Goal: Book appointment/travel/reservation

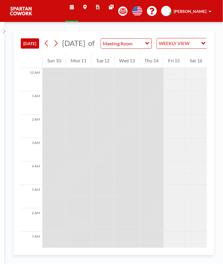
scroll to position [328, 0]
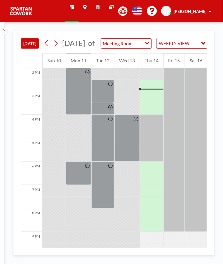
click at [154, 129] on div at bounding box center [151, 138] width 23 height 47
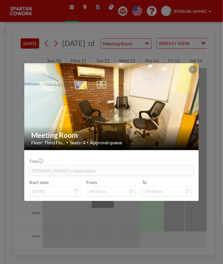
click at [192, 211] on div "Meeting Room Floor: Third Flo... • Seats: 4 • Approval queue Title [PERSON_NAME…" at bounding box center [111, 132] width 223 height 264
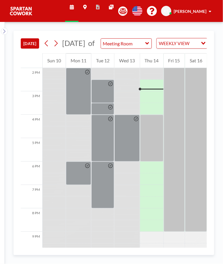
click at [153, 134] on div at bounding box center [151, 138] width 23 height 47
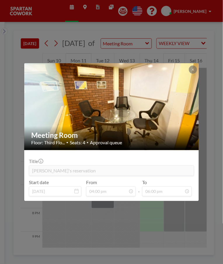
click at [177, 230] on div "Meeting Room Floor: Third Flo... • Seats: 4 • Approval queue Title [PERSON_NAME…" at bounding box center [111, 132] width 223 height 264
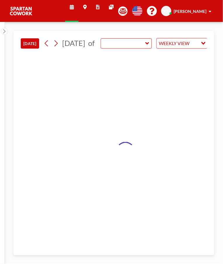
type input "Meeting Room"
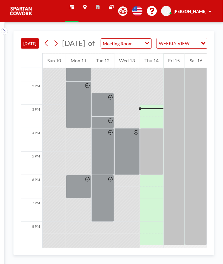
scroll to position [339, 0]
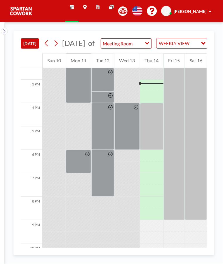
click at [154, 116] on div at bounding box center [151, 126] width 23 height 47
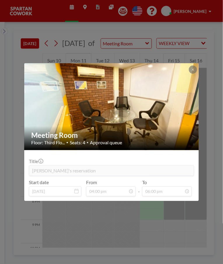
click at [184, 215] on div "Meeting Room Floor: Third Flo... • Seats: 4 • Approval queue Title [PERSON_NAME…" at bounding box center [111, 132] width 223 height 264
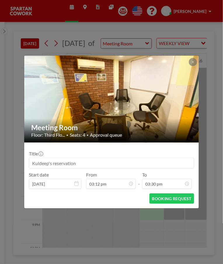
click at [221, 116] on div "Meeting Room Floor: Third Flo... • Seats: 4 • Approval queue Title Start date […" at bounding box center [111, 132] width 223 height 264
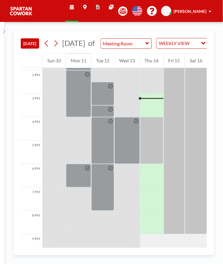
scroll to position [339, 0]
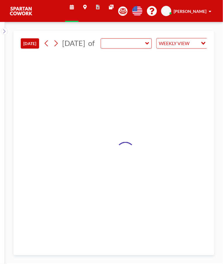
type input "Meeting Room"
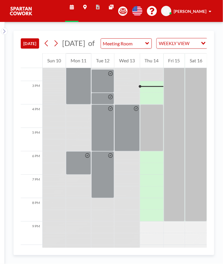
scroll to position [339, 0]
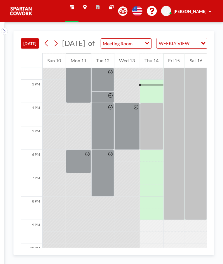
click at [200, 254] on div at bounding box center [196, 249] width 22 height 12
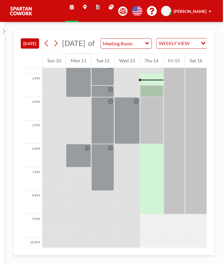
scroll to position [343, 0]
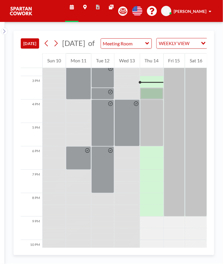
click at [154, 99] on div at bounding box center [151, 94] width 23 height 12
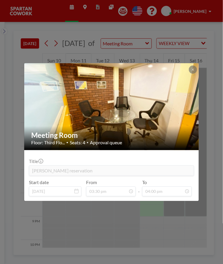
click at [153, 228] on div "Meeting Room Floor: Third Flo... • Seats: 4 • Approval queue Title Ibrahim's re…" at bounding box center [111, 132] width 223 height 264
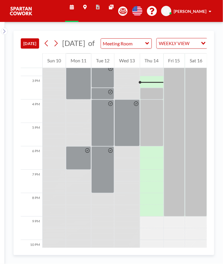
click at [153, 99] on div at bounding box center [151, 94] width 23 height 12
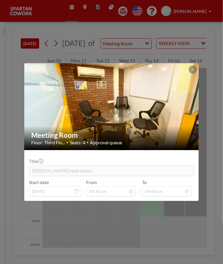
click at [137, 222] on div "Meeting Room Floor: Third Flo... • Seats: 4 • Approval queue Title Ibrahim's re…" at bounding box center [111, 132] width 223 height 264
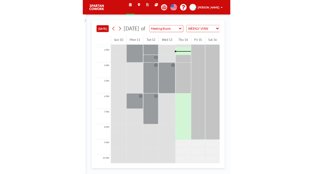
scroll to position [346, 0]
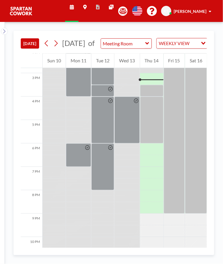
click at [153, 97] on div at bounding box center [151, 91] width 23 height 12
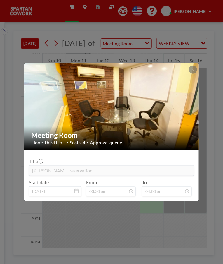
click at [150, 218] on div "Meeting Room Floor: Third Flo... • Seats: 4 • Approval queue Title Ibrahim's re…" at bounding box center [111, 132] width 223 height 264
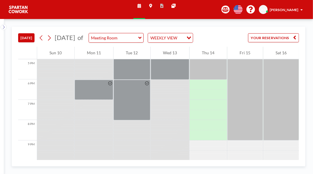
click at [212, 39] on div at bounding box center [208, 34] width 37 height 10
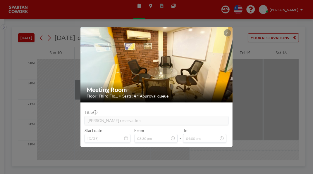
click at [223, 118] on div "Meeting Room Floor: Third Flo... • Seats: 4 • Approval queue Title Ibrahim's re…" at bounding box center [156, 87] width 313 height 174
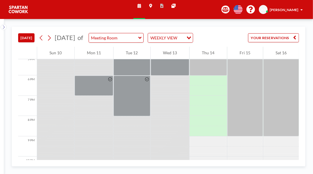
scroll to position [349, 0]
click at [211, 36] on div at bounding box center [208, 30] width 37 height 10
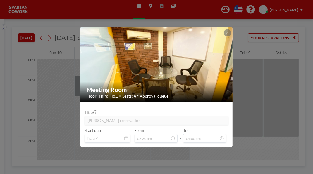
click at [223, 143] on div "Meeting Room Floor: Third Flo... • Seats: 4 • Approval queue Title Ibrahim's re…" at bounding box center [156, 87] width 313 height 174
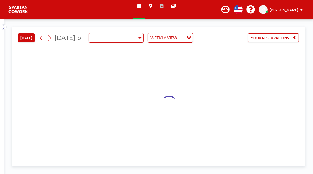
type input "Meeting Room"
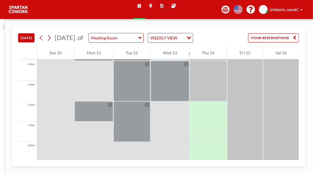
scroll to position [329, 0]
